Goal: Check status: Check status

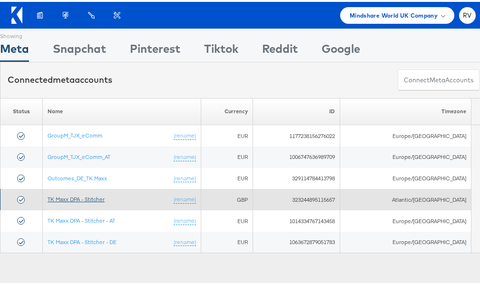
click at [101, 198] on link "TK Maxx DPA - Stitcher" at bounding box center [76, 197] width 57 height 7
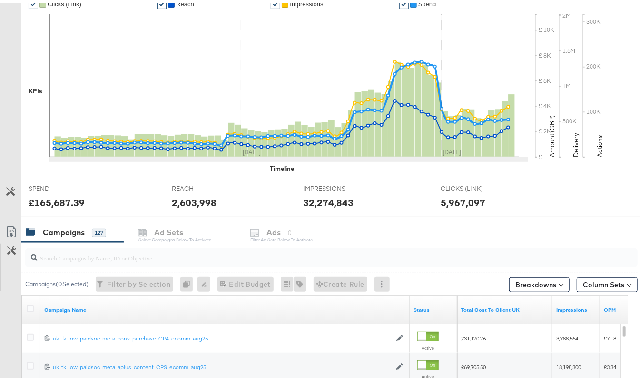
scroll to position [127, 0]
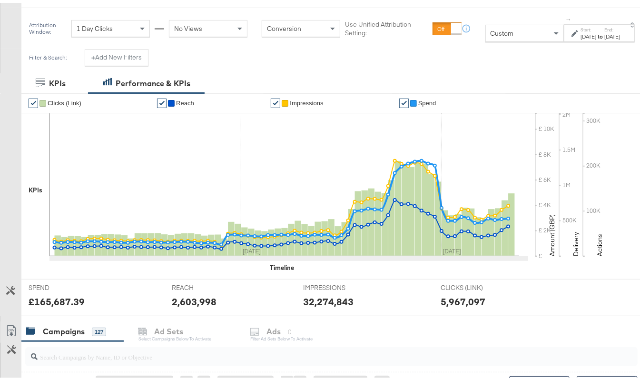
click at [581, 33] on div "[DATE]" at bounding box center [589, 34] width 16 height 8
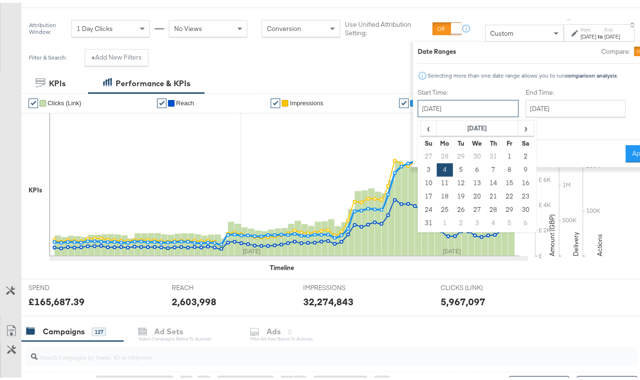
click at [445, 103] on input "[DATE]" at bounding box center [468, 105] width 101 height 17
click at [421, 130] on span "‹" at bounding box center [428, 125] width 15 height 14
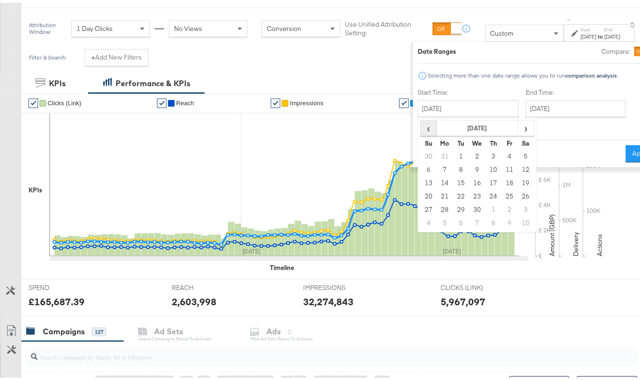
click at [421, 130] on span "‹" at bounding box center [428, 125] width 15 height 14
click at [518, 153] on td "1" at bounding box center [526, 153] width 16 height 13
type input "[DATE]"
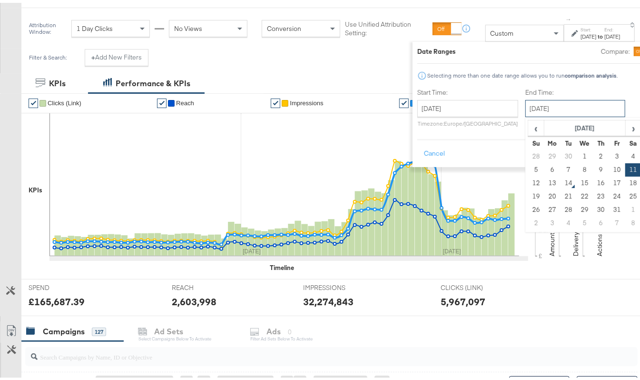
click at [525, 108] on input "[DATE]" at bounding box center [575, 105] width 100 height 17
click at [529, 130] on span "‹" at bounding box center [536, 125] width 15 height 14
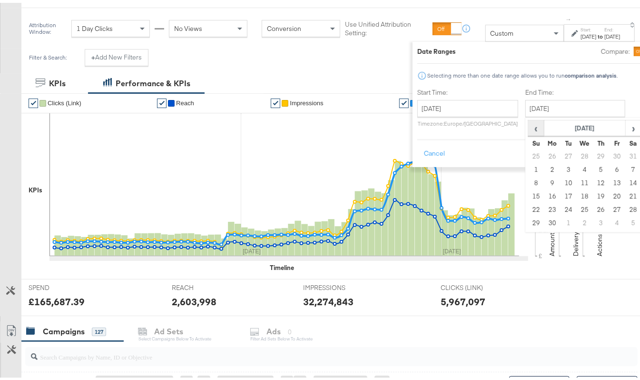
click at [529, 130] on span "‹" at bounding box center [536, 125] width 15 height 14
click at [609, 211] on td "28" at bounding box center [617, 206] width 16 height 13
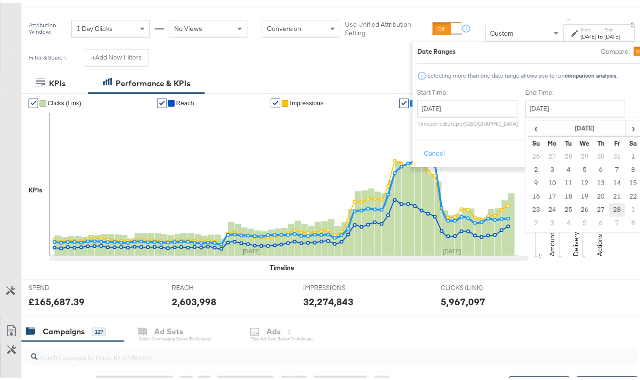
type input "[DATE]"
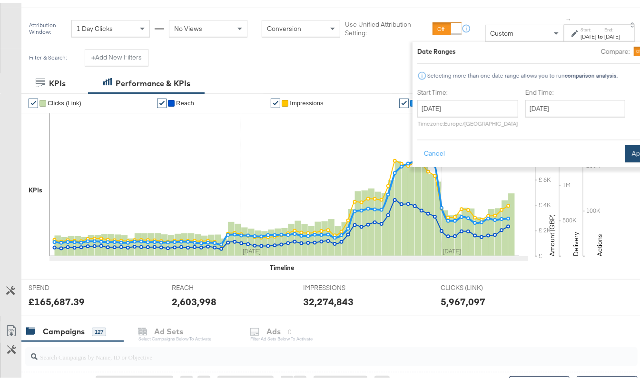
click at [625, 158] on button "Apply" at bounding box center [640, 150] width 30 height 17
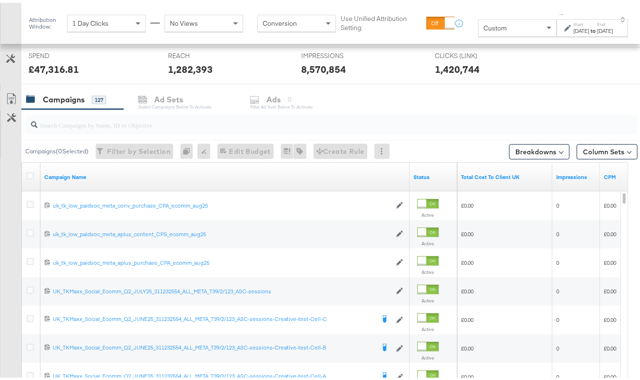
scroll to position [452, 0]
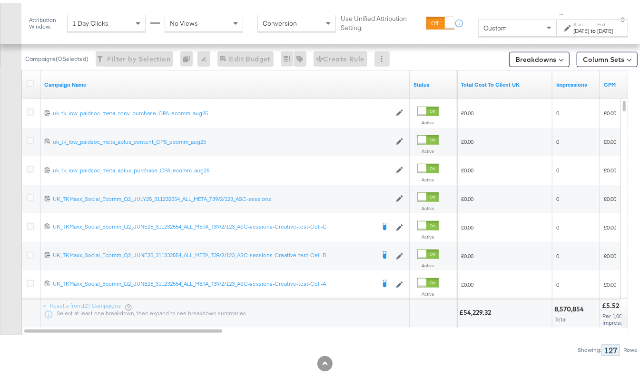
click at [501, 88] on div "Total Cost To Client UK" at bounding box center [504, 81] width 95 height 15
click at [501, 83] on link "Total Cost To Client UK" at bounding box center [505, 82] width 88 height 8
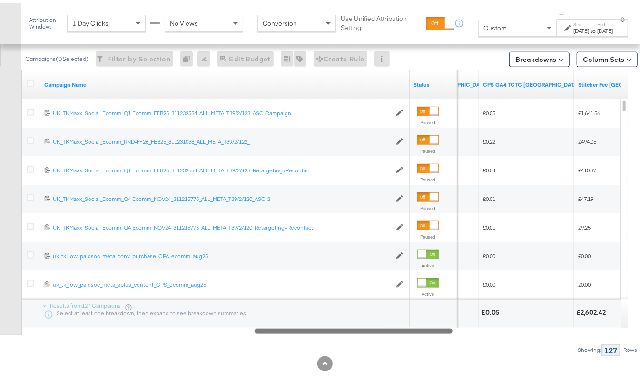
drag, startPoint x: 366, startPoint y: 330, endPoint x: 420, endPoint y: 336, distance: 53.6
click at [406, 340] on div "Campaigns ( 0 Selected) Filter by Selection Filter 0 campaigns 0 Rename 0 campa…" at bounding box center [319, 183] width 638 height 338
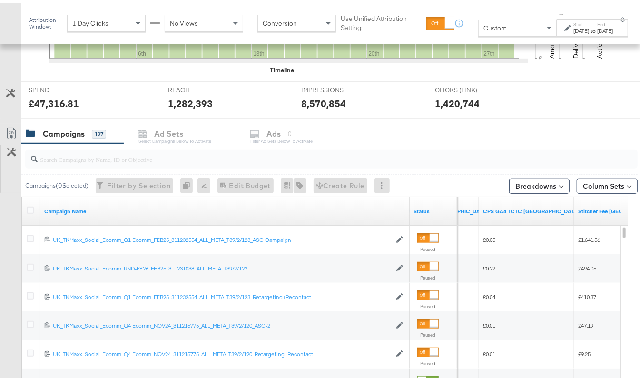
click at [574, 31] on div "[DATE]" at bounding box center [582, 28] width 16 height 8
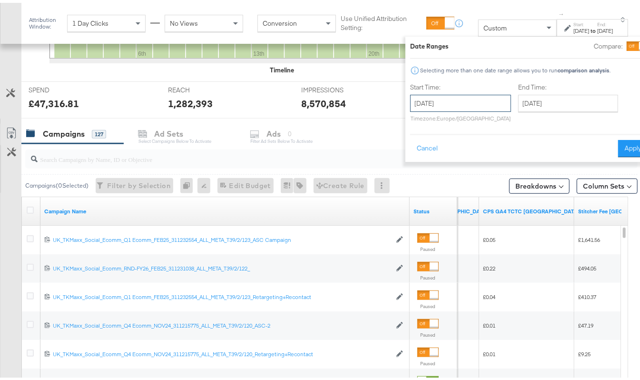
click at [440, 102] on input "[DATE]" at bounding box center [460, 100] width 101 height 17
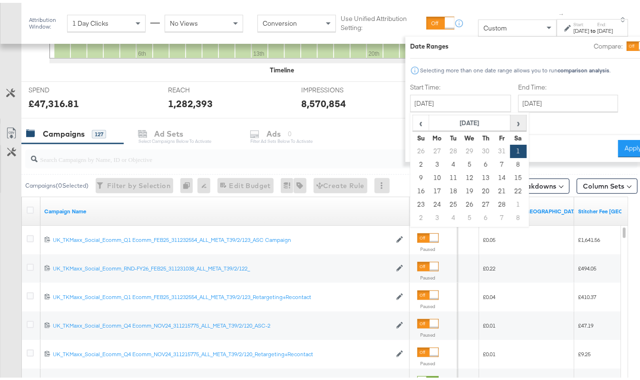
click at [511, 117] on span "›" at bounding box center [518, 120] width 15 height 14
click at [511, 149] on td "1" at bounding box center [519, 148] width 16 height 13
type input "[DATE]"
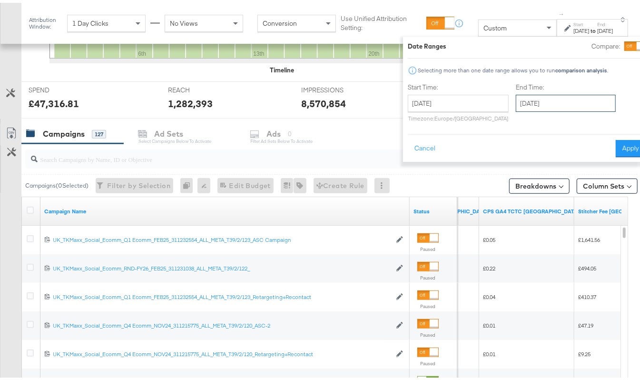
click at [525, 95] on input "[DATE]" at bounding box center [566, 100] width 100 height 17
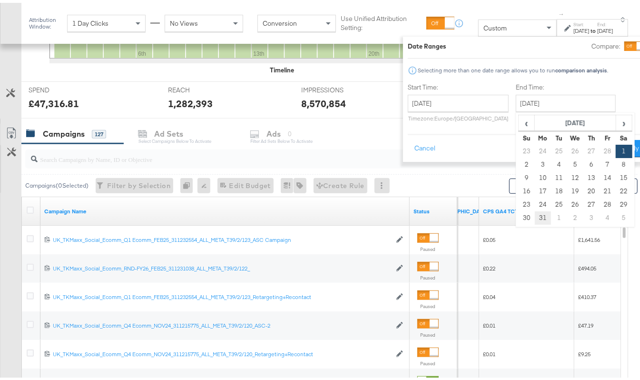
click at [535, 213] on td "31" at bounding box center [543, 214] width 16 height 13
type input "[DATE]"
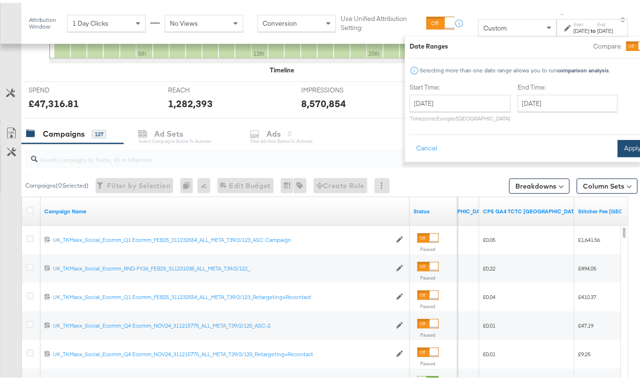
click at [618, 142] on button "Apply" at bounding box center [633, 145] width 30 height 17
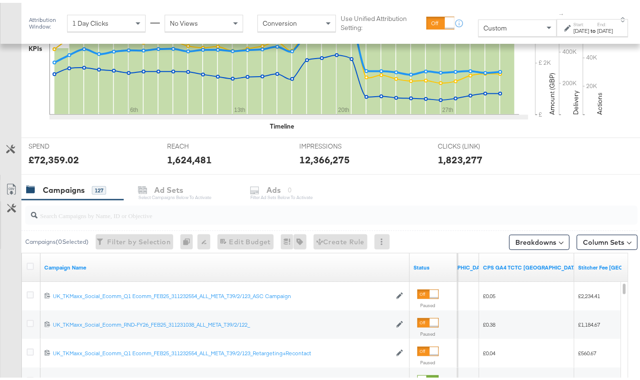
scroll to position [452, 0]
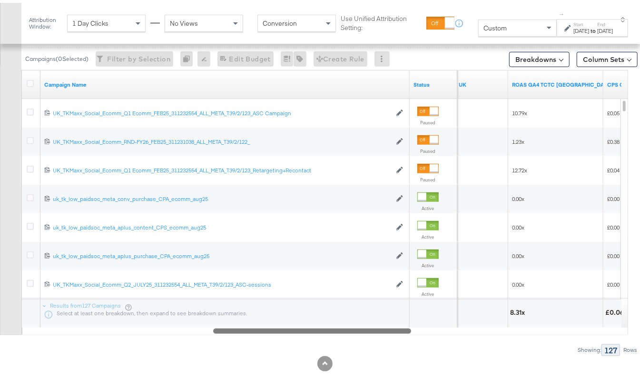
drag, startPoint x: 412, startPoint y: 332, endPoint x: 370, endPoint y: 337, distance: 41.7
click at [370, 337] on div "Campaigns ( 0 Selected) Filter by Selection Filter 0 campaigns 0 Rename 0 campa…" at bounding box center [319, 183] width 638 height 338
click at [574, 32] on div "[DATE]" at bounding box center [582, 28] width 16 height 8
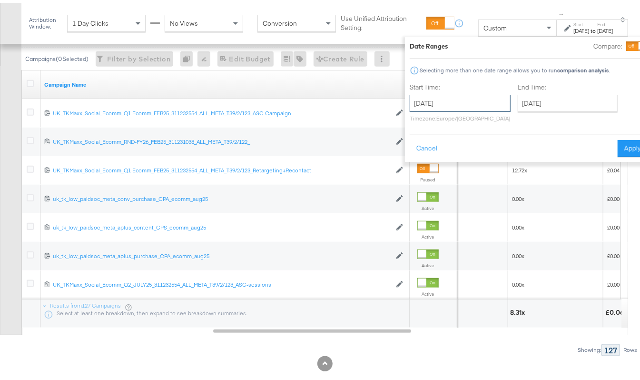
click at [421, 102] on input "[DATE]" at bounding box center [460, 100] width 101 height 17
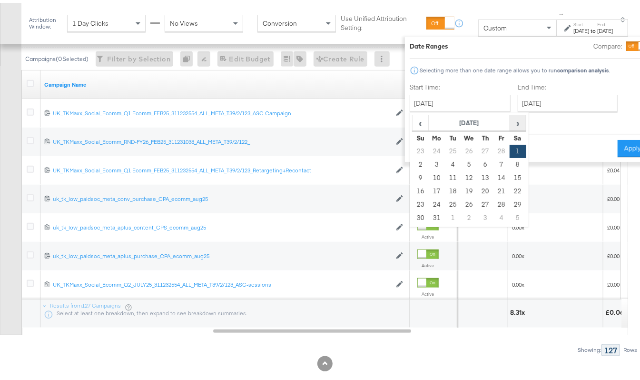
click at [511, 121] on span "›" at bounding box center [518, 120] width 15 height 14
click at [445, 148] on td "1" at bounding box center [453, 148] width 16 height 13
type input "[DATE]"
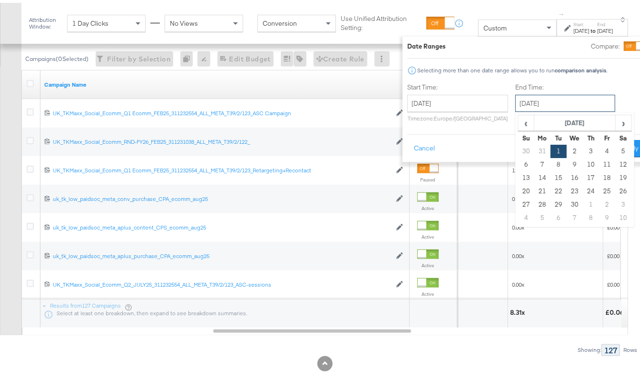
click at [543, 101] on input "[DATE]" at bounding box center [565, 100] width 100 height 17
click at [567, 204] on td "30" at bounding box center [575, 201] width 16 height 13
type input "[DATE]"
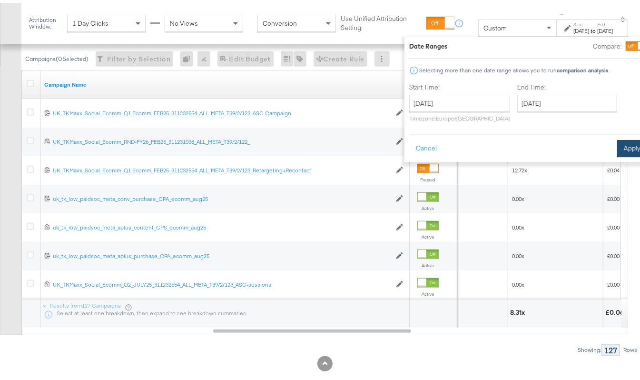
click at [617, 145] on button "Apply" at bounding box center [632, 145] width 30 height 17
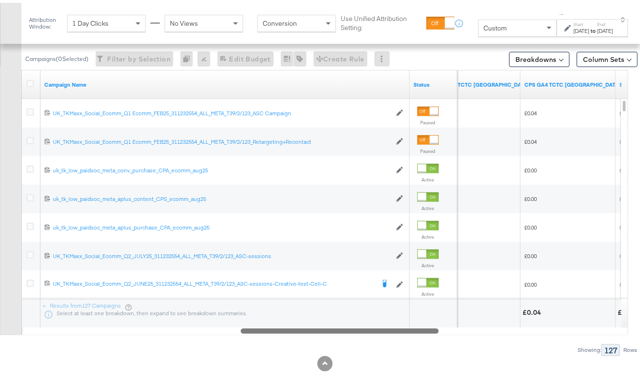
drag, startPoint x: 366, startPoint y: 327, endPoint x: 393, endPoint y: 333, distance: 28.4
click at [393, 332] on div "Campaign Name Status ROAS GA4 TCTC [GEOGRAPHIC_DATA] CPS GA4 TCTC [GEOGRAPHIC_D…" at bounding box center [324, 199] width 607 height 265
click at [574, 28] on div "[DATE]" at bounding box center [582, 28] width 16 height 8
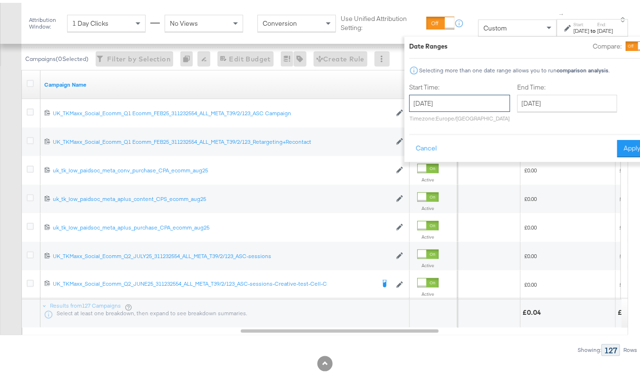
click at [451, 102] on input "[DATE]" at bounding box center [459, 100] width 101 height 17
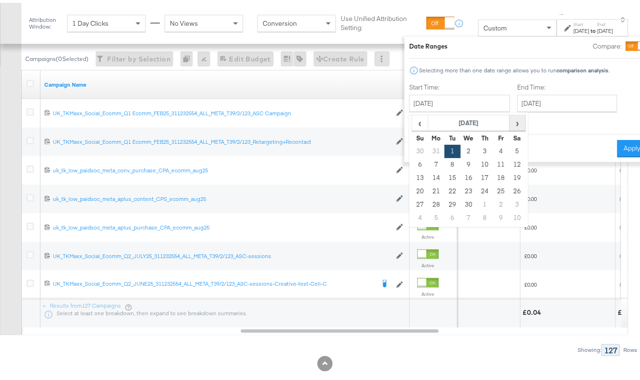
click at [510, 122] on span "›" at bounding box center [517, 120] width 15 height 14
click at [477, 149] on td "1" at bounding box center [485, 148] width 16 height 13
type input "[DATE]"
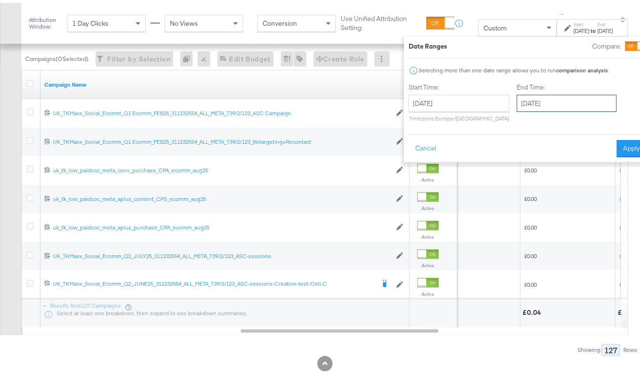
click at [547, 105] on input "[DATE]" at bounding box center [567, 100] width 100 height 17
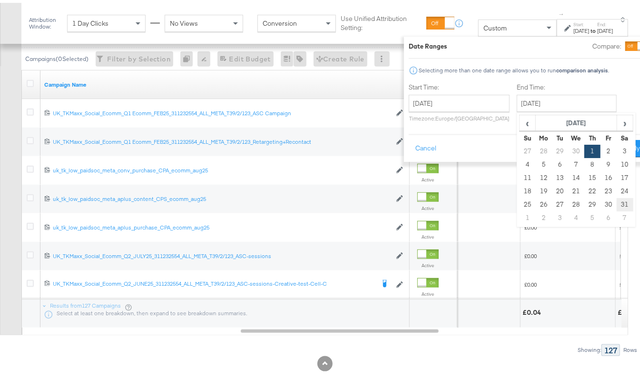
click at [617, 198] on td "31" at bounding box center [625, 201] width 16 height 13
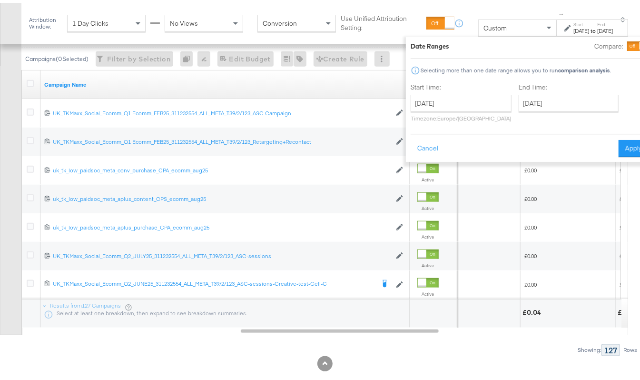
type input "[DATE]"
click at [592, 141] on div "Cancel Apply" at bounding box center [530, 142] width 238 height 23
click at [619, 142] on button "Apply" at bounding box center [634, 145] width 30 height 17
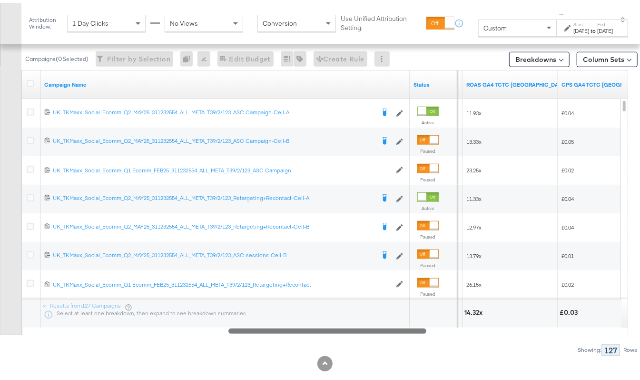
drag, startPoint x: 374, startPoint y: 328, endPoint x: 362, endPoint y: 328, distance: 12.4
click at [362, 328] on div at bounding box center [327, 328] width 198 height 8
click at [574, 31] on div "[DATE]" at bounding box center [582, 28] width 16 height 8
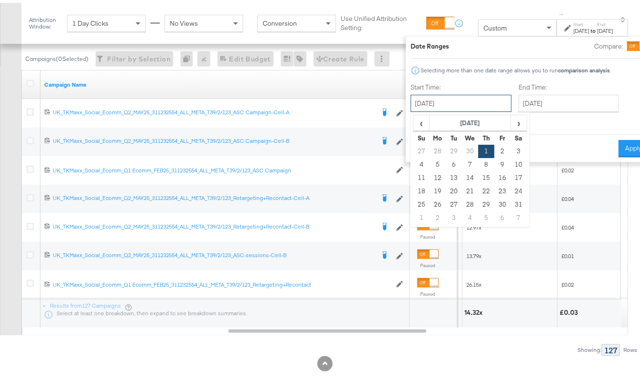
click at [411, 107] on input "[DATE]" at bounding box center [461, 100] width 101 height 17
click at [512, 122] on span "›" at bounding box center [519, 120] width 15 height 14
click at [414, 161] on td "1" at bounding box center [422, 161] width 16 height 13
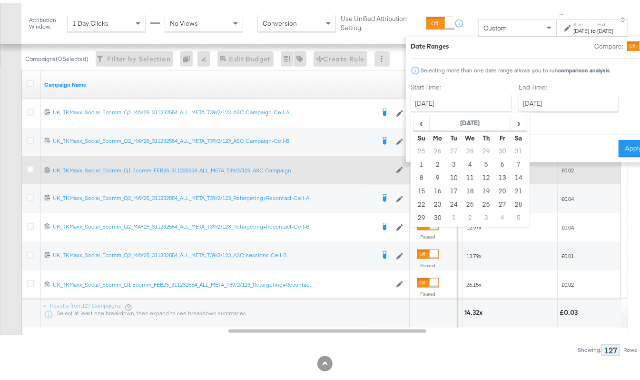
type input "[DATE]"
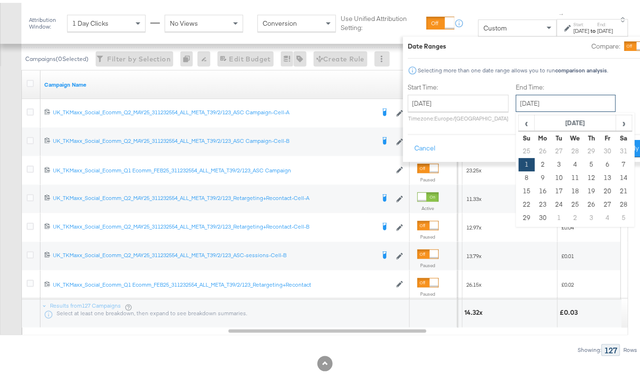
click at [516, 101] on input "[DATE]" at bounding box center [566, 100] width 100 height 17
click at [535, 212] on td "30" at bounding box center [543, 214] width 16 height 13
type input "[DATE]"
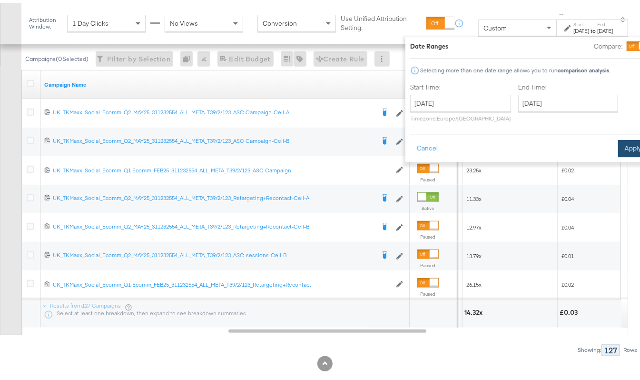
click at [618, 153] on button "Apply" at bounding box center [633, 145] width 30 height 17
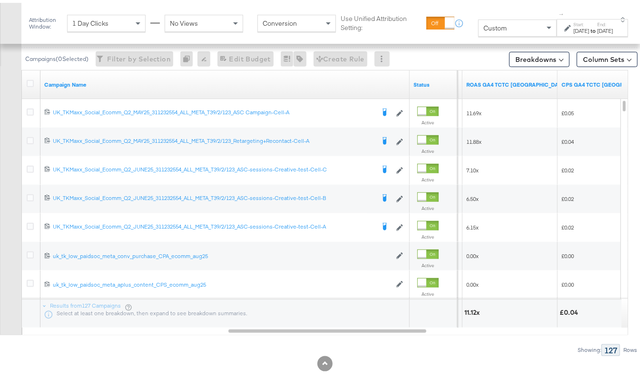
drag, startPoint x: 568, startPoint y: 27, endPoint x: 564, endPoint y: 29, distance: 4.9
click at [574, 26] on div "[DATE]" at bounding box center [582, 28] width 16 height 8
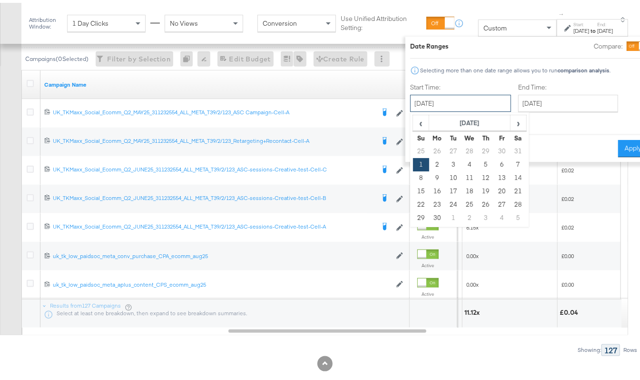
click at [449, 99] on input "[DATE]" at bounding box center [460, 100] width 101 height 17
click at [414, 117] on span "‹" at bounding box center [421, 120] width 15 height 14
click at [511, 119] on span "›" at bounding box center [518, 120] width 15 height 14
click at [446, 147] on td "1" at bounding box center [454, 148] width 16 height 13
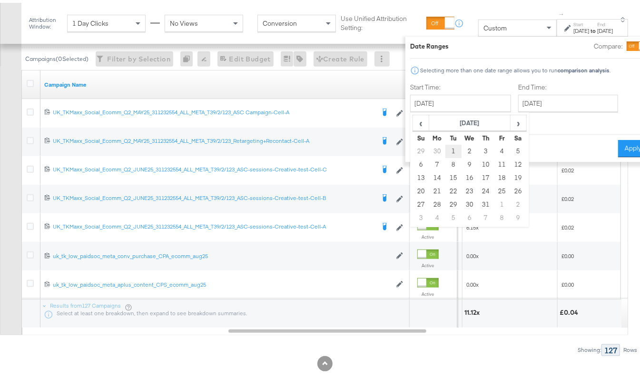
type input "[DATE]"
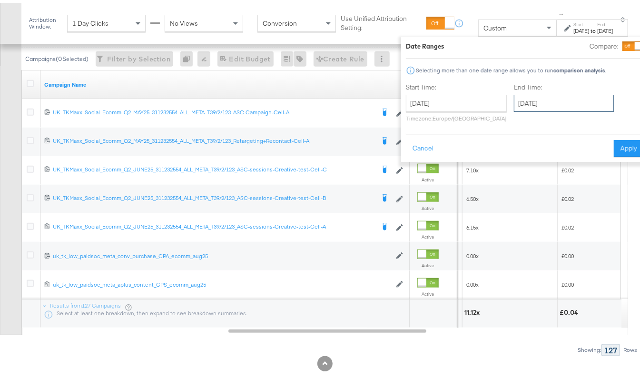
click at [516, 103] on input "[DATE]" at bounding box center [564, 100] width 100 height 17
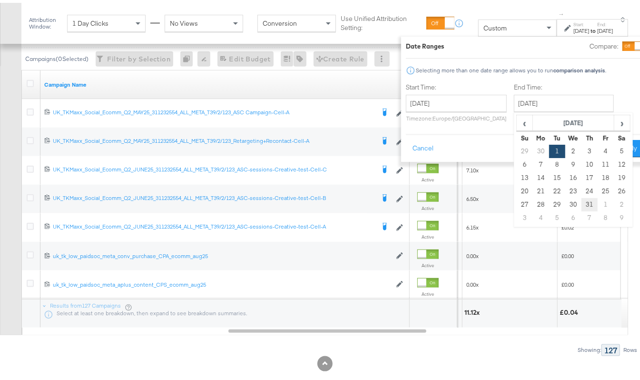
click at [582, 201] on td "31" at bounding box center [590, 201] width 16 height 13
type input "[DATE]"
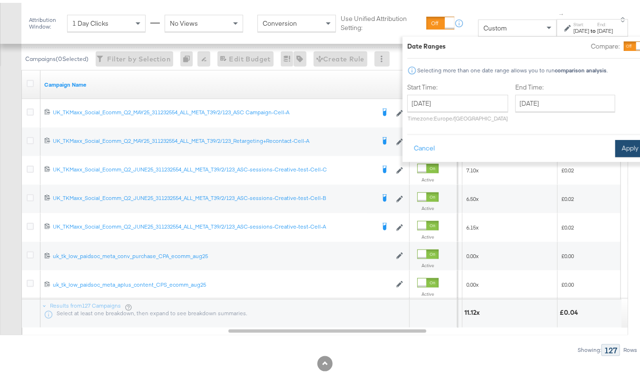
click at [615, 148] on button "Apply" at bounding box center [630, 145] width 30 height 17
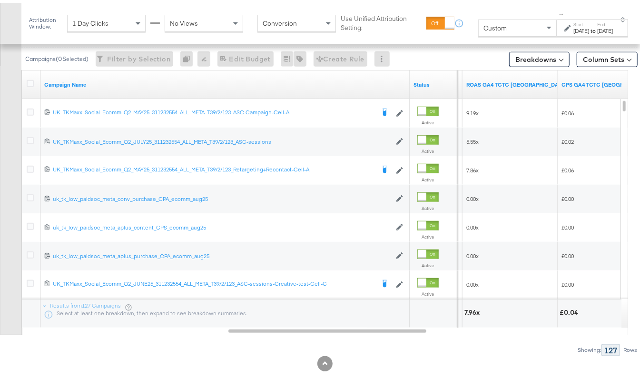
click at [575, 28] on div "[DATE]" at bounding box center [582, 28] width 16 height 8
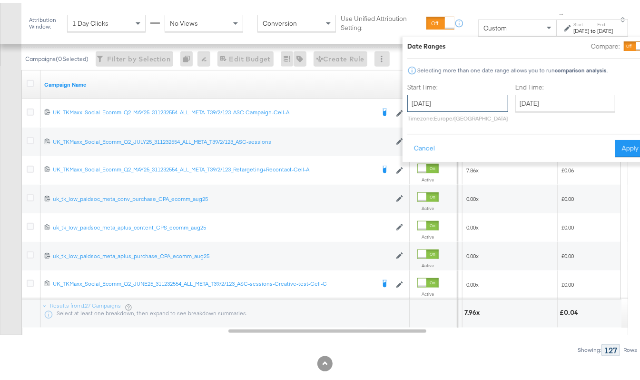
click at [448, 94] on input "[DATE]" at bounding box center [457, 100] width 101 height 17
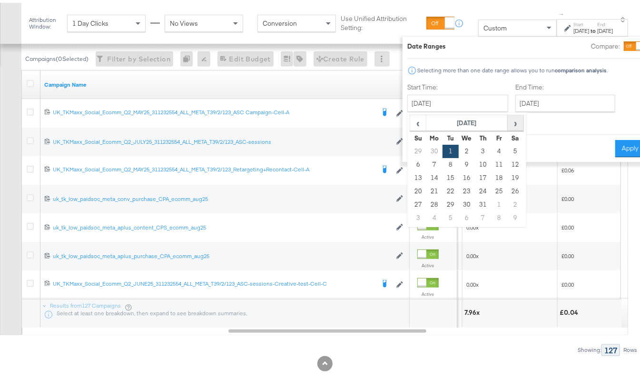
click at [508, 119] on span "›" at bounding box center [515, 120] width 15 height 14
click at [491, 147] on td "1" at bounding box center [499, 148] width 16 height 13
type input "[DATE]"
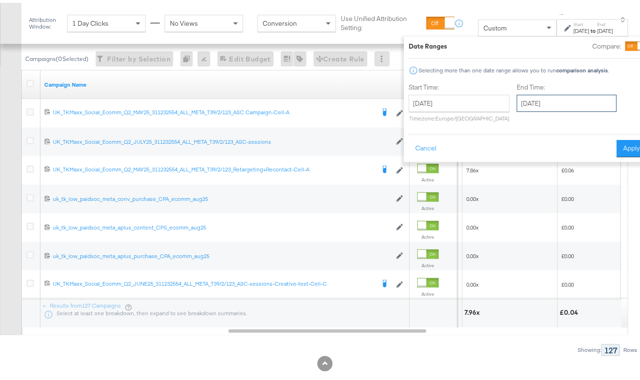
click at [549, 96] on input "[DATE]" at bounding box center [567, 100] width 100 height 17
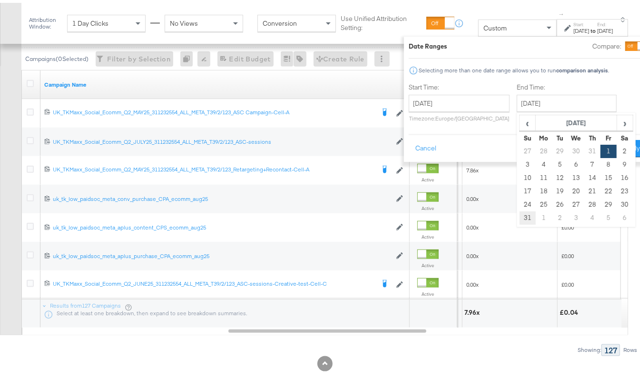
click at [520, 214] on td "31" at bounding box center [528, 214] width 16 height 13
type input "[DATE]"
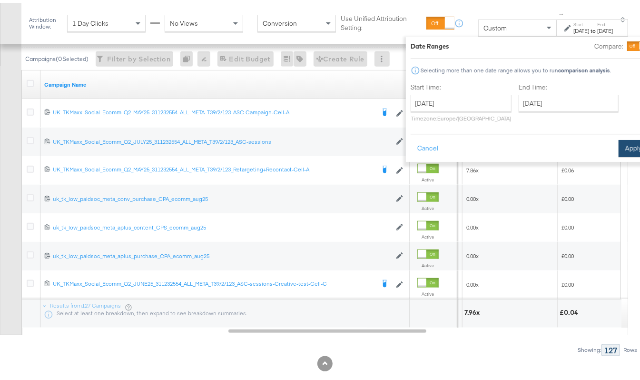
click at [619, 143] on button "Apply" at bounding box center [634, 145] width 30 height 17
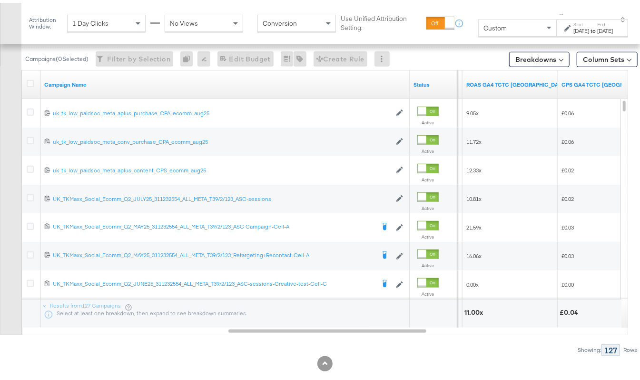
click at [574, 32] on div "[DATE]" at bounding box center [582, 28] width 16 height 8
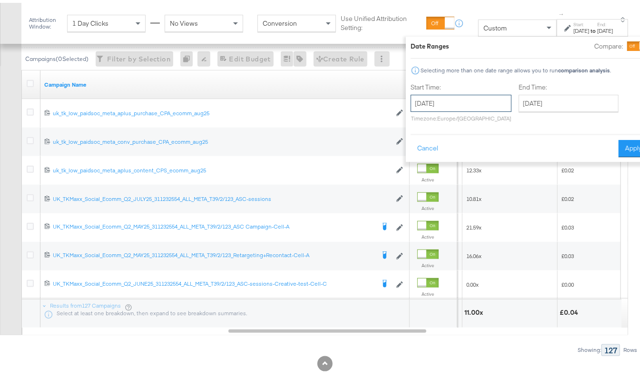
click at [439, 105] on input "[DATE]" at bounding box center [461, 100] width 101 height 17
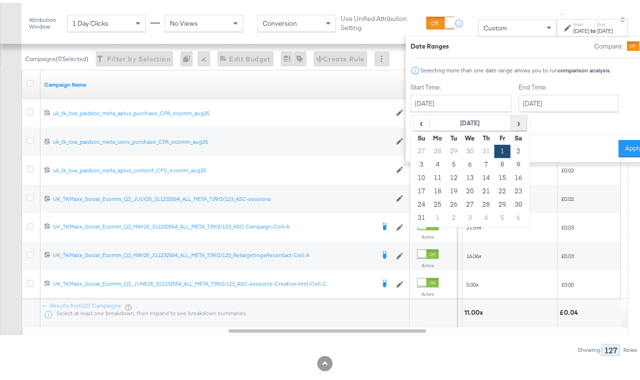
click at [512, 120] on span "›" at bounding box center [519, 120] width 15 height 14
click at [430, 143] on td "1" at bounding box center [438, 148] width 16 height 13
type input "[DATE]"
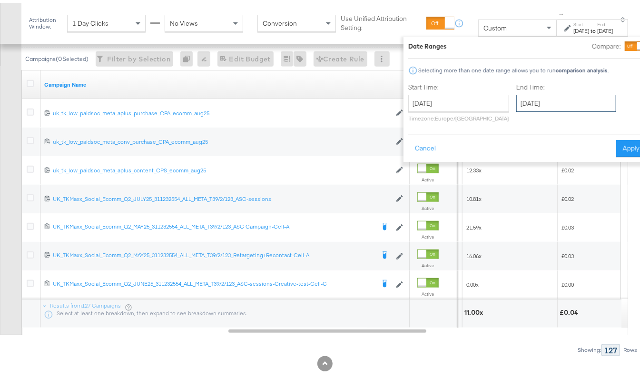
click at [529, 94] on input "[DATE]" at bounding box center [566, 100] width 100 height 17
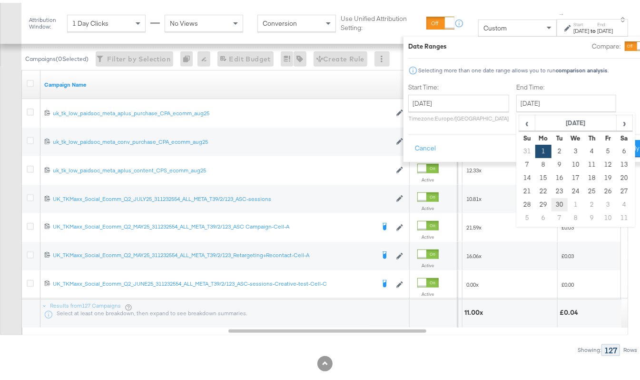
click at [552, 200] on td "30" at bounding box center [560, 201] width 16 height 13
type input "[DATE]"
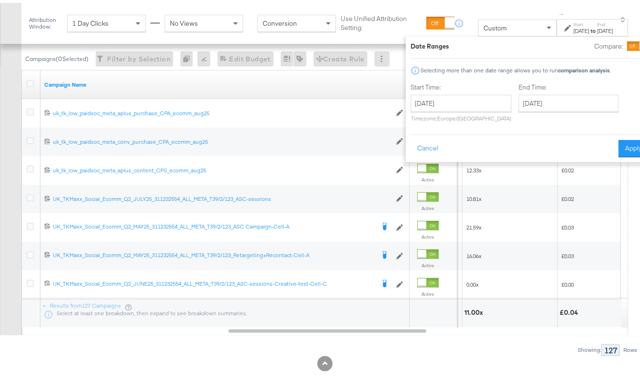
click at [603, 155] on div "Date Ranges Compare: Selecting more than one date range allows you to run compa…" at bounding box center [530, 96] width 248 height 125
click at [619, 147] on button "Apply" at bounding box center [634, 145] width 30 height 17
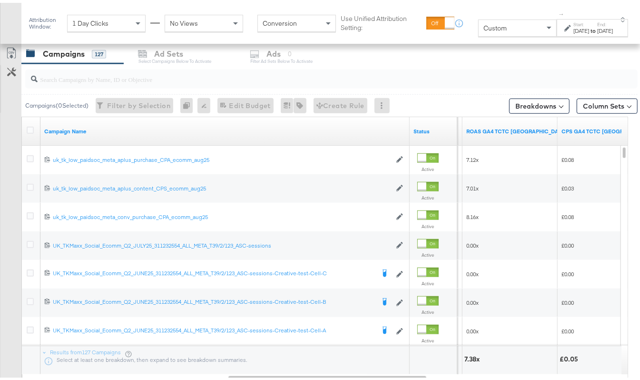
scroll to position [326, 0]
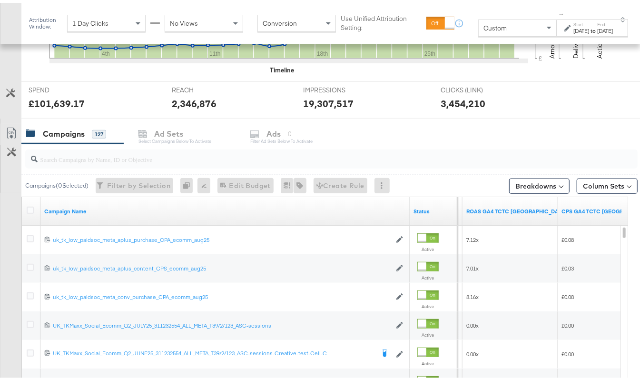
click at [574, 32] on div "[DATE]" at bounding box center [582, 28] width 16 height 8
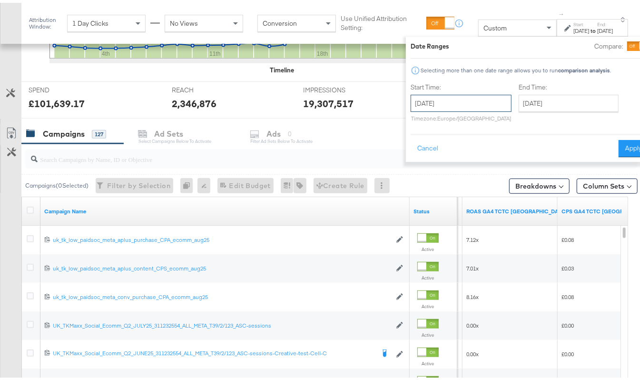
click at [426, 109] on input "[DATE]" at bounding box center [461, 100] width 101 height 17
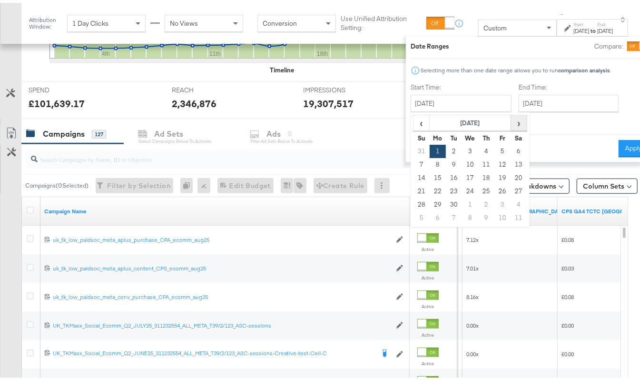
click at [512, 121] on span "›" at bounding box center [519, 120] width 15 height 14
click at [462, 149] on td "1" at bounding box center [470, 148] width 16 height 13
type input "[DATE]"
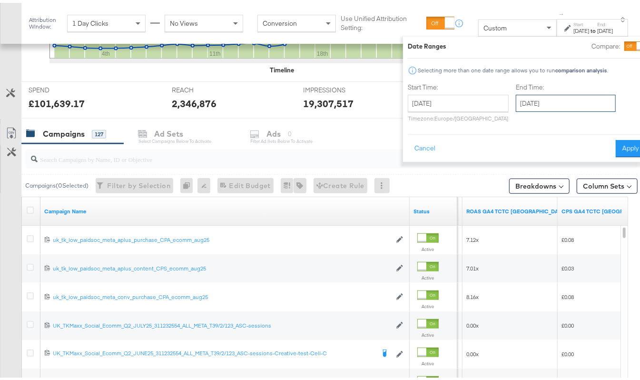
click at [545, 103] on input "[DATE]" at bounding box center [566, 100] width 100 height 17
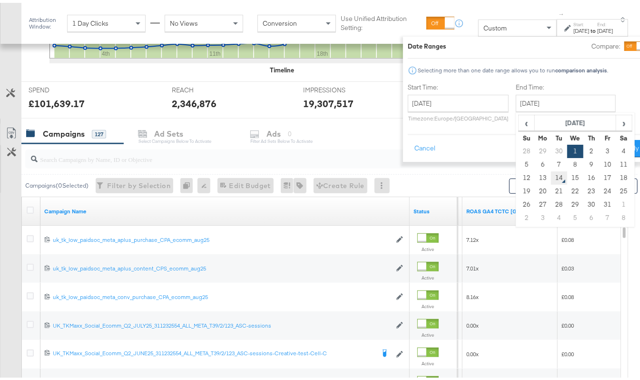
click at [551, 178] on td "14" at bounding box center [559, 174] width 16 height 13
type input "[DATE]"
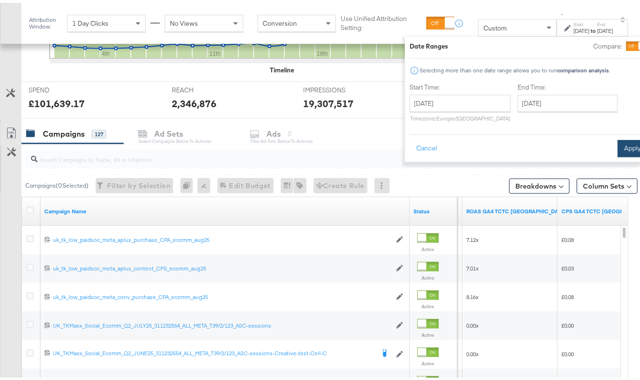
click at [618, 153] on button "Apply" at bounding box center [633, 145] width 30 height 17
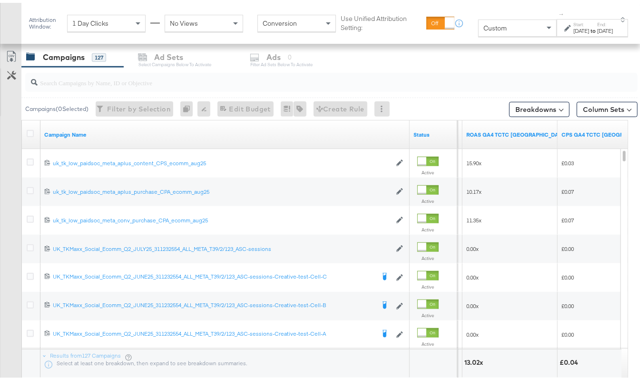
scroll to position [341, 0]
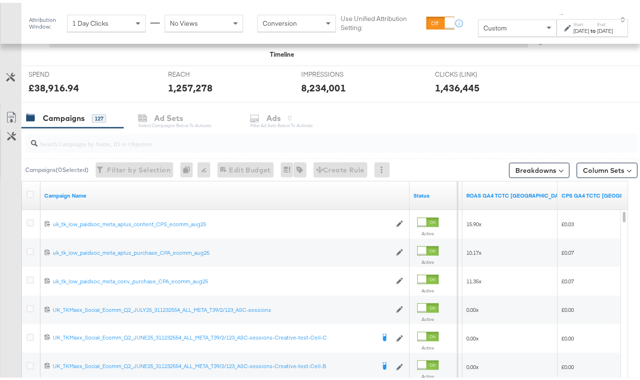
click at [574, 23] on label "Start:" at bounding box center [582, 22] width 16 height 6
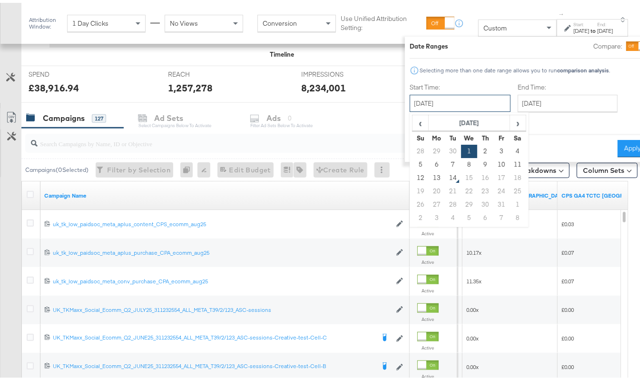
click at [410, 98] on input "[DATE]" at bounding box center [460, 100] width 101 height 17
click at [413, 125] on span "‹" at bounding box center [420, 120] width 15 height 14
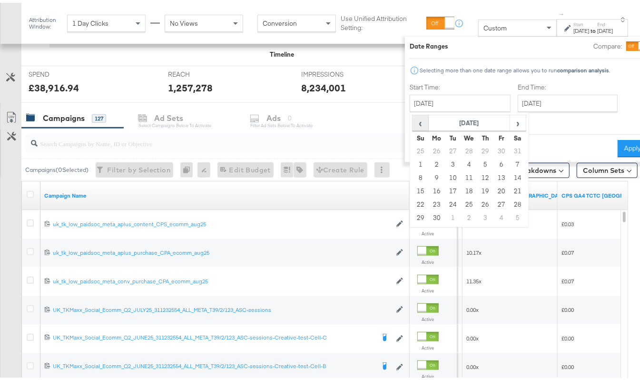
click at [413, 125] on span "‹" at bounding box center [420, 120] width 15 height 14
click at [413, 124] on span "‹" at bounding box center [420, 120] width 15 height 14
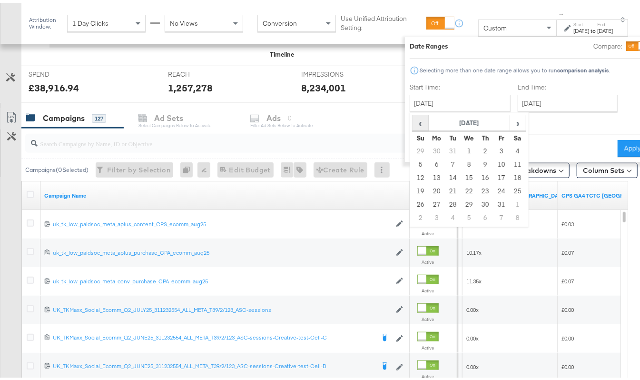
click at [413, 124] on span "‹" at bounding box center [420, 120] width 15 height 14
click at [511, 117] on span "›" at bounding box center [518, 120] width 15 height 14
click at [461, 149] on td "1" at bounding box center [469, 148] width 16 height 13
type input "[DATE]"
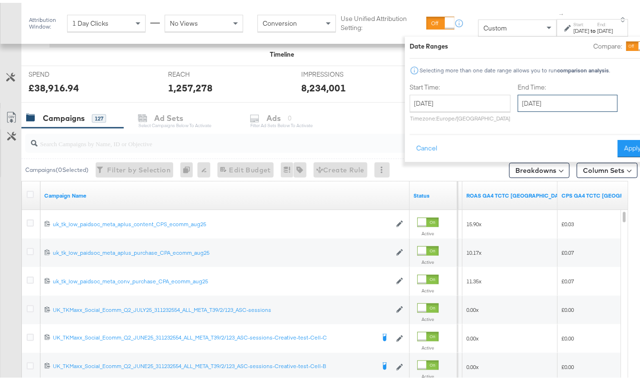
click at [535, 98] on input "[DATE]" at bounding box center [568, 100] width 100 height 17
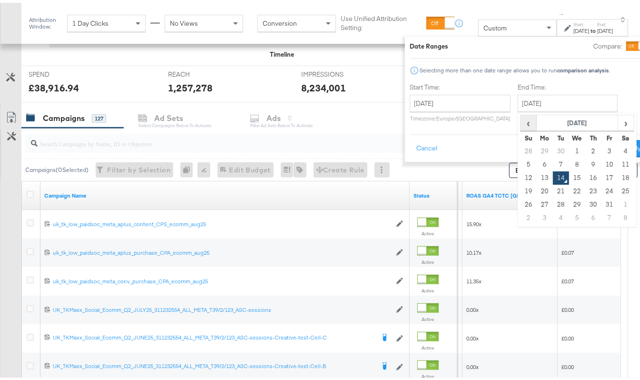
click at [521, 117] on span "‹" at bounding box center [528, 120] width 15 height 14
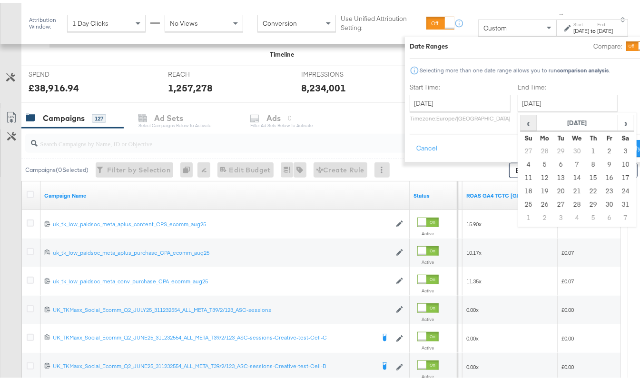
click at [521, 117] on span "‹" at bounding box center [528, 120] width 15 height 14
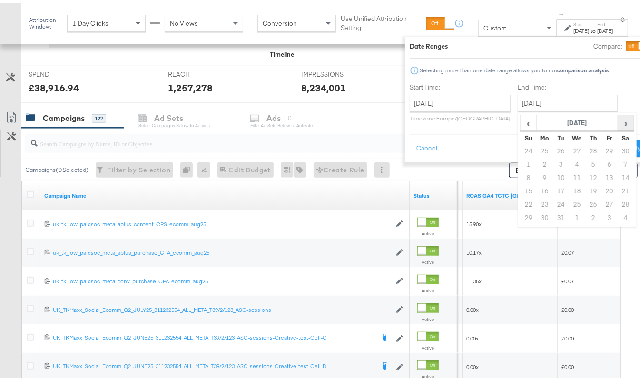
click at [619, 122] on span "›" at bounding box center [626, 120] width 15 height 14
click at [602, 201] on td "31" at bounding box center [610, 201] width 16 height 13
type input "[DATE]"
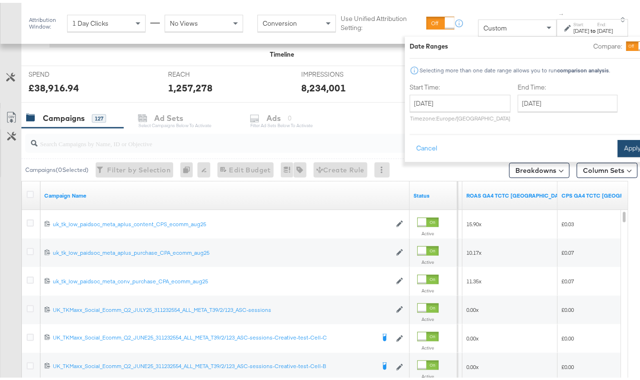
click at [618, 144] on button "Apply" at bounding box center [633, 145] width 30 height 17
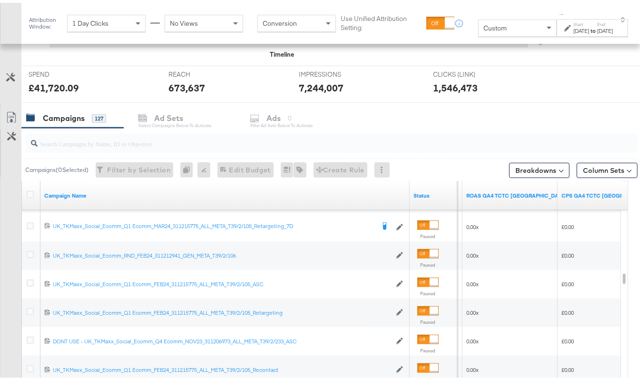
scroll to position [468, 0]
